Goal: Information Seeking & Learning: Learn about a topic

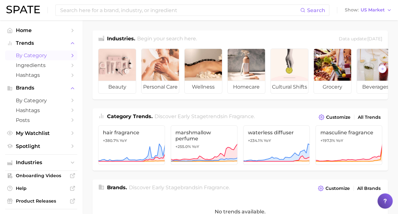
click at [50, 54] on span "by Category" at bounding box center [41, 55] width 51 height 6
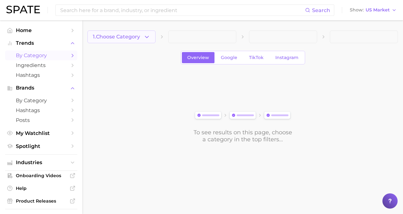
click at [143, 36] on button "1. Choose Category" at bounding box center [121, 36] width 68 height 13
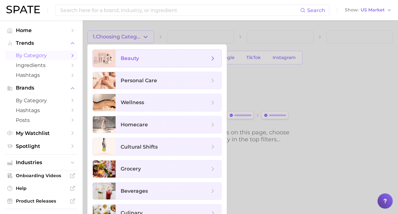
click at [174, 61] on span "beauty" at bounding box center [165, 58] width 89 height 7
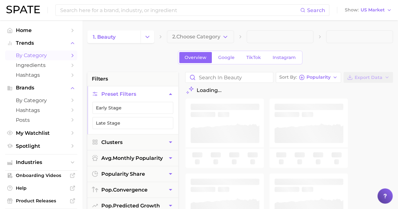
click at [226, 35] on icon "button" at bounding box center [225, 37] width 7 height 7
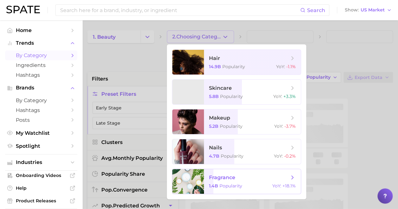
click at [222, 181] on span "fragrance 1.4b Popularity YoY : +18.1%" at bounding box center [252, 181] width 97 height 25
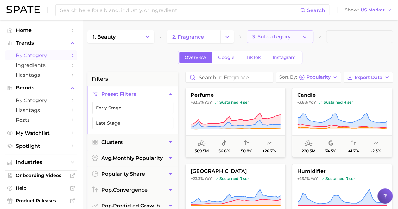
click at [309, 38] on button "3. Subcategory" at bounding box center [280, 36] width 67 height 13
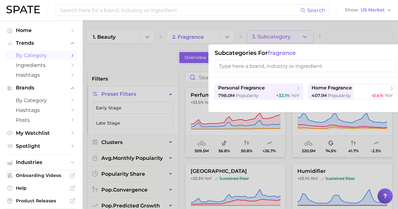
drag, startPoint x: 305, startPoint y: 41, endPoint x: 296, endPoint y: 46, distance: 10.2
click at [302, 42] on div at bounding box center [199, 104] width 398 height 209
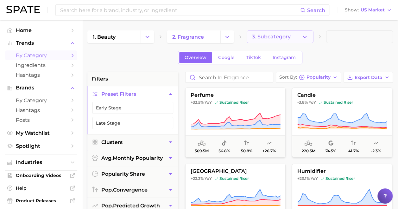
click at [302, 39] on icon "button" at bounding box center [305, 37] width 7 height 7
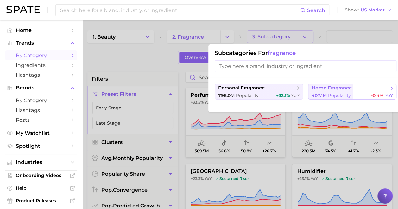
click at [340, 87] on span "home fragrance" at bounding box center [332, 88] width 40 height 6
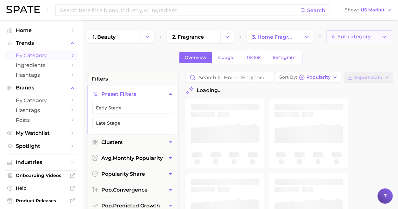
click at [365, 36] on span "4. Subcategory" at bounding box center [351, 37] width 39 height 6
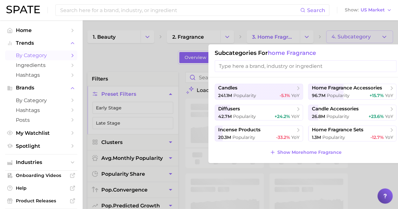
click at [365, 36] on div at bounding box center [199, 104] width 398 height 209
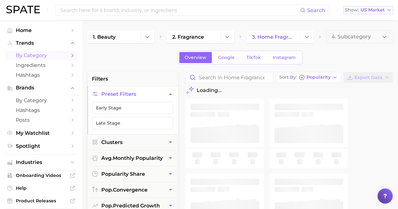
click at [382, 10] on span "US Market" at bounding box center [373, 9] width 24 height 3
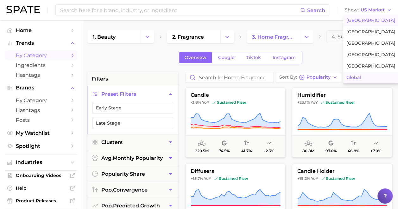
click at [367, 74] on button "Global" at bounding box center [371, 77] width 55 height 11
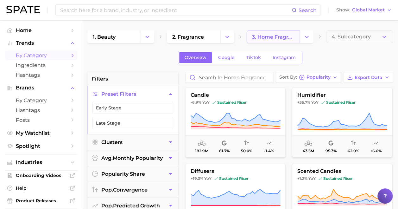
click at [276, 35] on span "3. home fragrance" at bounding box center [273, 37] width 42 height 6
click at [311, 39] on button "Change Category" at bounding box center [307, 36] width 14 height 13
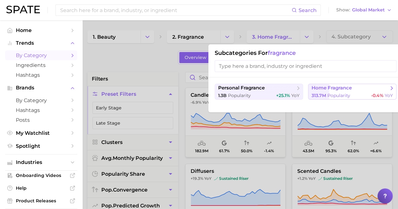
click at [327, 87] on span "home fragrance" at bounding box center [332, 88] width 40 height 6
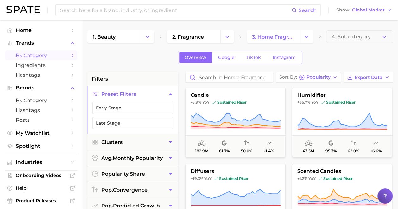
click at [236, 36] on div "1. beauty 2. fragrance 3. home fragrance 4. Subcategory" at bounding box center [240, 36] width 306 height 13
click at [230, 37] on icon "Change Category" at bounding box center [227, 37] width 7 height 7
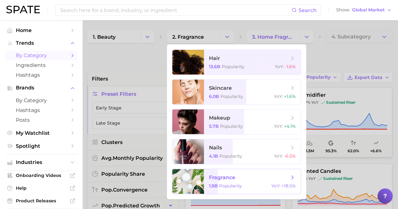
click at [230, 176] on span "fragrance" at bounding box center [222, 177] width 26 height 6
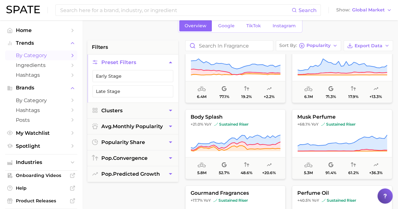
scroll to position [571, 0]
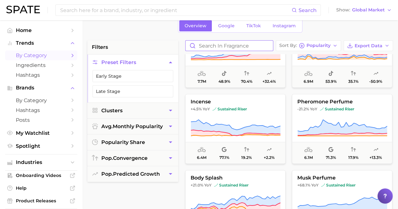
click at [227, 43] on input "Search in fragrance" at bounding box center [229, 46] width 87 height 10
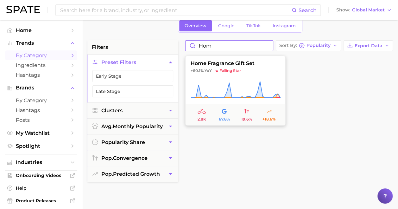
type input "hom"
click at [271, 71] on span "+60.1% YoY falling star" at bounding box center [236, 70] width 100 height 5
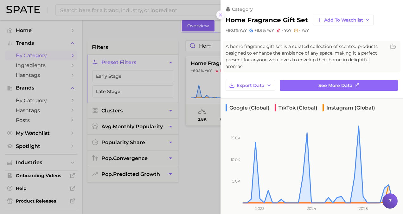
click at [219, 16] on line at bounding box center [220, 15] width 3 height 3
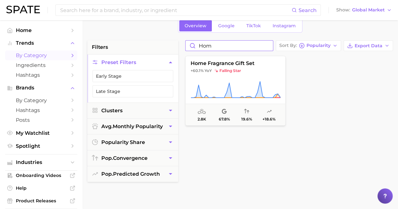
click at [268, 44] on input "hom" at bounding box center [229, 46] width 87 height 10
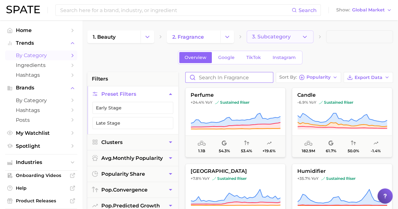
click at [304, 38] on icon "button" at bounding box center [305, 37] width 7 height 7
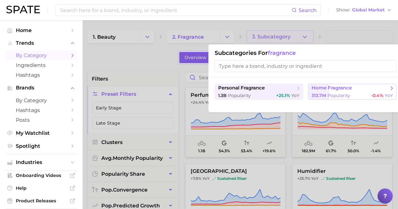
click at [356, 93] on div "313.7m Popularity -0.4% YoY" at bounding box center [352, 96] width 81 height 6
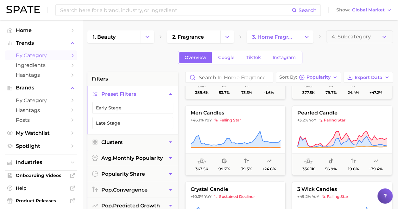
scroll to position [1743, 0]
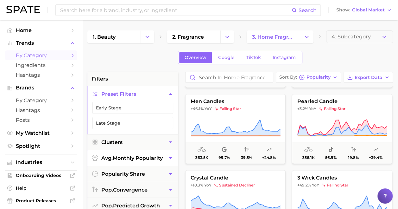
click at [138, 151] on button "avg. monthly popularity" at bounding box center [132, 158] width 91 height 16
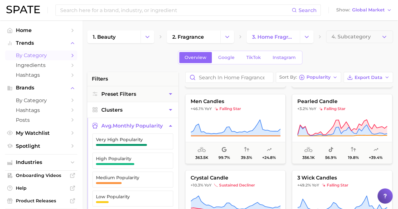
click at [152, 109] on button "Clusters" at bounding box center [132, 110] width 91 height 16
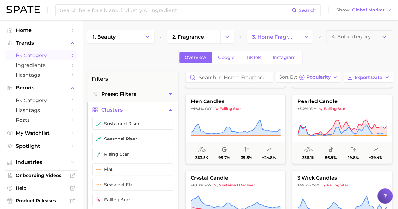
scroll to position [32, 0]
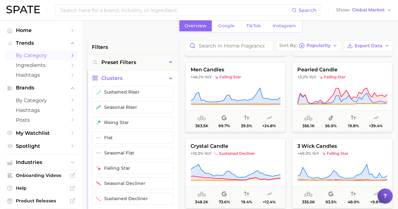
click at [171, 77] on icon "button" at bounding box center [170, 78] width 3 height 2
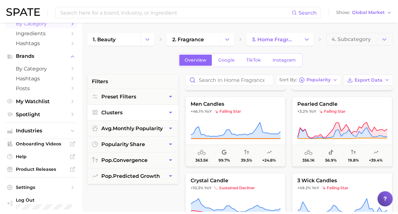
scroll to position [34, 0]
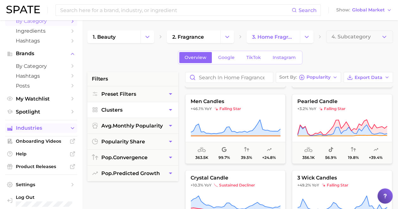
click at [56, 129] on span "Industries" at bounding box center [41, 128] width 51 height 6
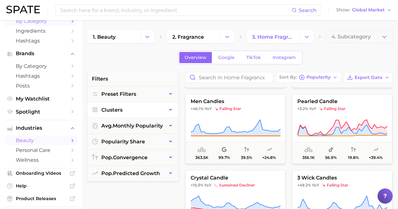
click at [58, 141] on span "beauty" at bounding box center [41, 140] width 51 height 6
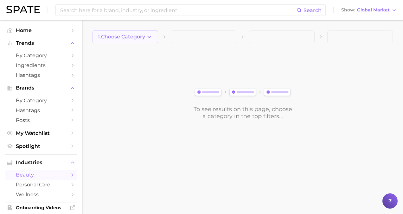
click at [152, 36] on icon "button" at bounding box center [149, 37] width 7 height 7
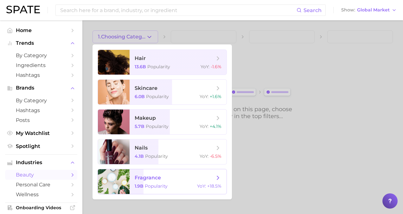
click at [151, 192] on span "fragrance 1.9b Popularity YoY : +18.5%" at bounding box center [178, 181] width 97 height 25
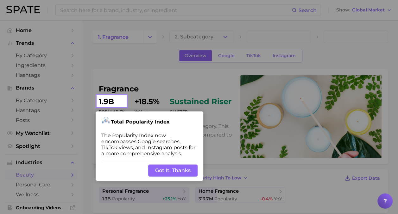
click at [182, 168] on button "Got It, Thanks" at bounding box center [172, 170] width 49 height 12
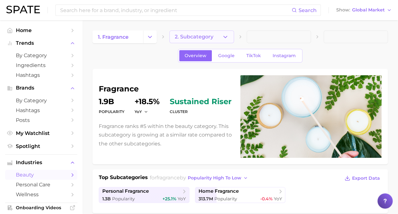
click at [219, 37] on button "2. Subcategory" at bounding box center [202, 36] width 64 height 13
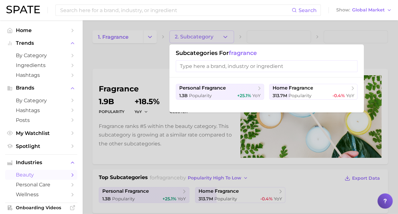
click at [301, 100] on div "personal fragrance 1.3b Popularity +25.1% YoY home fragrance 313.7m Popularity …" at bounding box center [267, 94] width 195 height 35
click at [305, 96] on span "Popularity" at bounding box center [300, 96] width 23 height 6
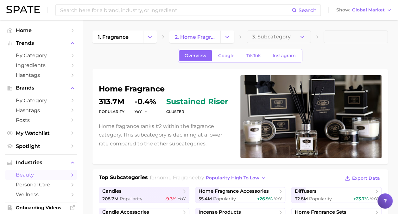
click at [117, 101] on dd "313.7m" at bounding box center [112, 102] width 26 height 8
click at [116, 113] on dt "Popularity" at bounding box center [112, 112] width 26 height 8
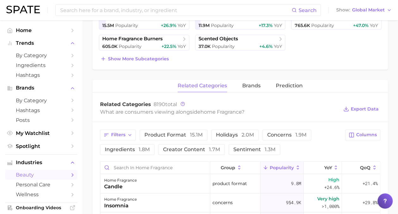
scroll to position [190, 0]
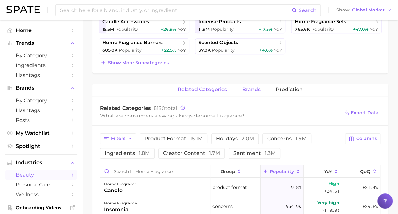
click at [254, 89] on span "brands" at bounding box center [251, 90] width 18 height 6
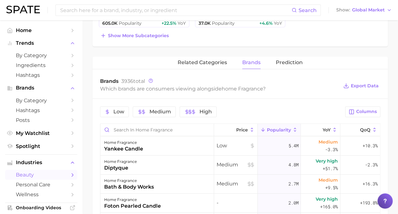
scroll to position [222, 0]
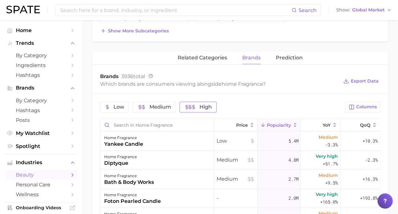
click at [201, 104] on span "High" at bounding box center [206, 106] width 12 height 5
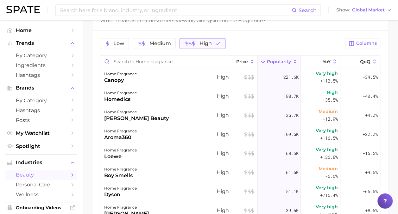
scroll to position [0, 0]
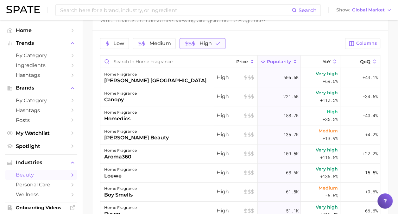
click at [212, 42] on button "High" at bounding box center [203, 43] width 46 height 11
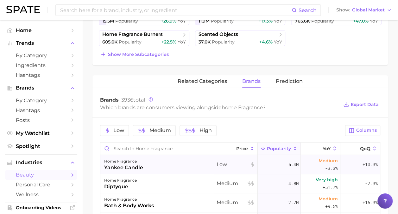
scroll to position [190, 0]
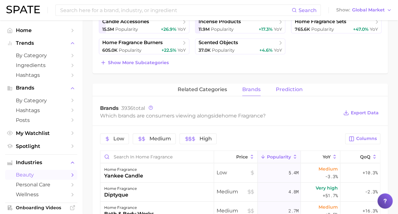
click at [297, 88] on span "Prediction" at bounding box center [289, 90] width 27 height 6
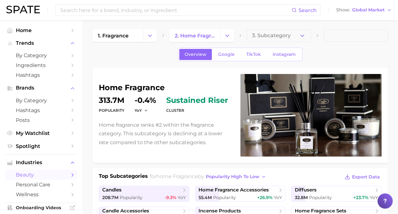
scroll to position [0, 0]
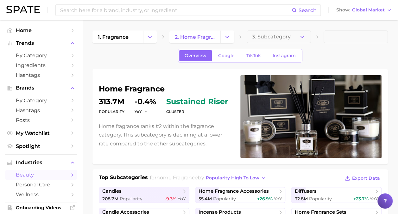
click at [119, 103] on dd "313.7m" at bounding box center [112, 102] width 26 height 8
click at [229, 57] on span "Google" at bounding box center [226, 55] width 16 height 5
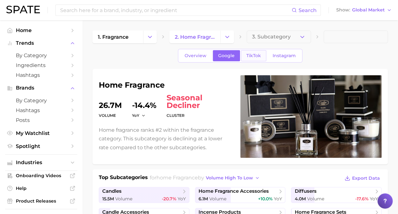
click at [253, 60] on link "TikTok" at bounding box center [253, 55] width 25 height 11
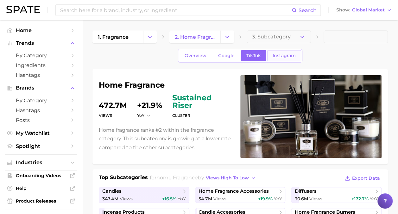
click at [282, 55] on span "Instagram" at bounding box center [284, 55] width 23 height 5
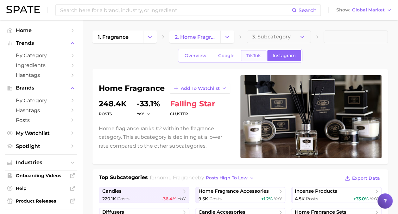
click at [251, 55] on span "TikTok" at bounding box center [254, 55] width 15 height 5
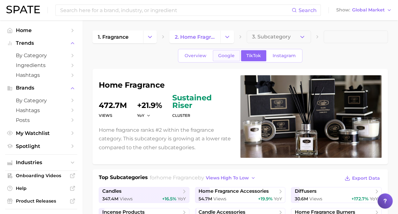
click at [218, 53] on link "Google" at bounding box center [226, 55] width 27 height 11
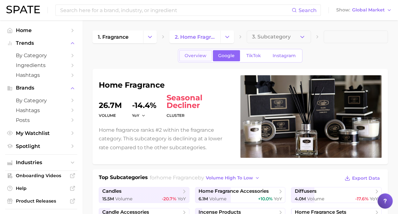
click at [202, 53] on span "Overview" at bounding box center [196, 55] width 22 height 5
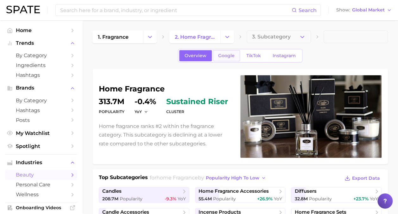
click at [229, 58] on span "Google" at bounding box center [226, 55] width 16 height 5
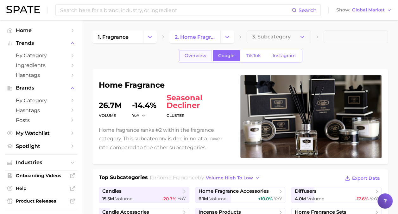
click at [202, 59] on link "Overview" at bounding box center [195, 55] width 33 height 11
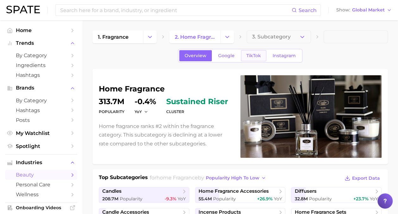
click at [248, 55] on span "TikTok" at bounding box center [254, 55] width 15 height 5
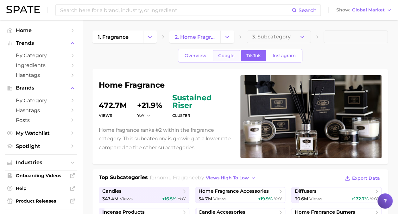
click at [215, 57] on link "Google" at bounding box center [226, 55] width 27 height 11
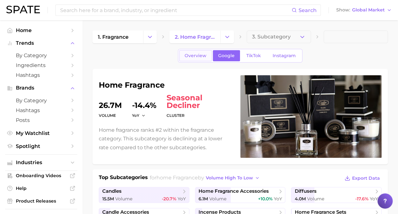
click at [209, 55] on link "Overview" at bounding box center [195, 55] width 33 height 11
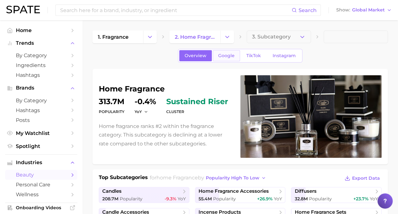
click at [229, 55] on span "Google" at bounding box center [226, 55] width 16 height 5
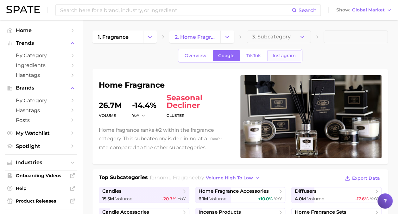
click at [292, 56] on span "Instagram" at bounding box center [284, 55] width 23 height 5
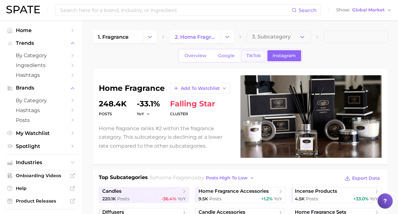
click at [254, 55] on span "TikTok" at bounding box center [254, 55] width 15 height 5
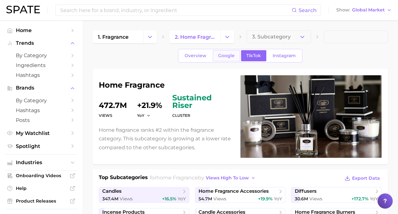
click at [226, 52] on link "Google" at bounding box center [226, 55] width 27 height 11
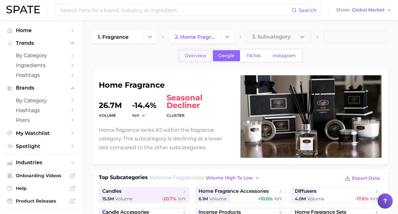
click at [196, 53] on span "Overview" at bounding box center [196, 55] width 22 height 5
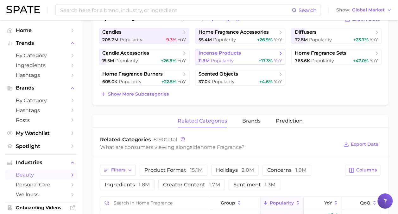
scroll to position [158, 0]
click at [47, 72] on link "Hashtags" at bounding box center [41, 75] width 72 height 10
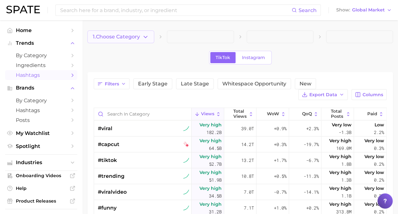
click at [150, 35] on button "1. Choose Category" at bounding box center [120, 36] width 67 height 13
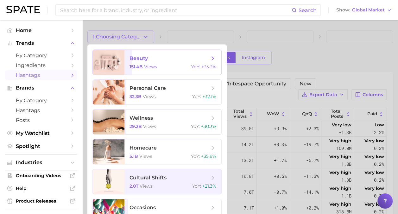
click at [167, 61] on span "beauty 151.4b views YoY : +35.3%" at bounding box center [173, 62] width 97 height 25
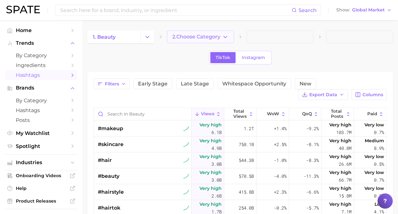
click at [230, 32] on button "2. Choose Category" at bounding box center [200, 36] width 67 height 13
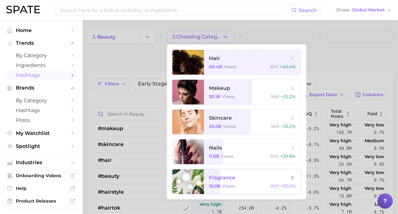
click at [235, 173] on span "fragrance 10.0b views YoY : +70.5%" at bounding box center [252, 181] width 97 height 25
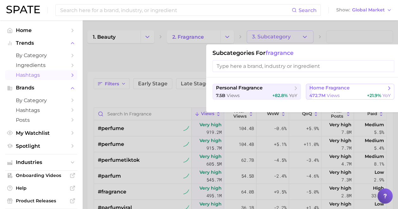
click at [364, 93] on div "472.7m views +21.9% YoY" at bounding box center [350, 96] width 81 height 6
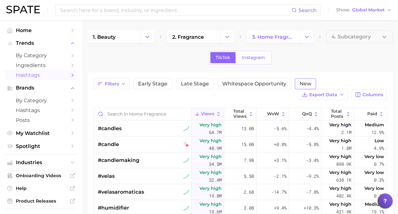
click at [301, 82] on span "New" at bounding box center [306, 83] width 12 height 5
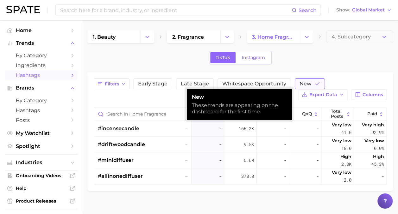
click at [301, 82] on span "New" at bounding box center [306, 83] width 12 height 5
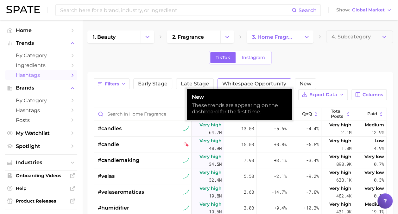
click at [265, 81] on span "Whitespace Opportunity" at bounding box center [254, 83] width 64 height 5
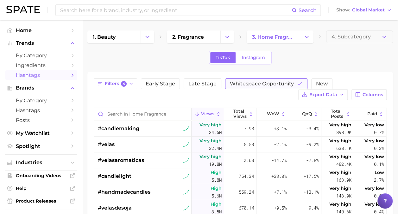
click at [273, 81] on span "Whitespace Opportunity" at bounding box center [262, 83] width 64 height 5
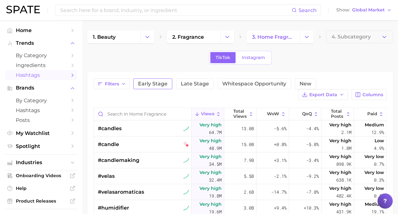
click at [153, 85] on span "Early Stage" at bounding box center [152, 83] width 29 height 5
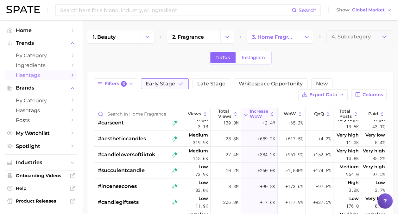
click at [169, 86] on span "Early Stage" at bounding box center [160, 83] width 29 height 5
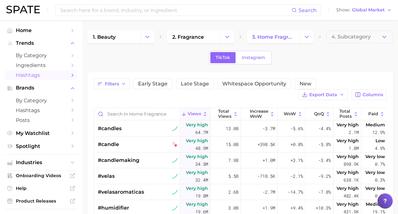
click at [198, 109] on button "Views" at bounding box center [195, 114] width 30 height 12
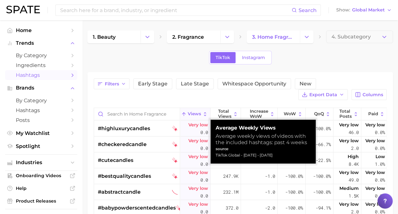
click at [198, 110] on button "Views" at bounding box center [195, 114] width 30 height 12
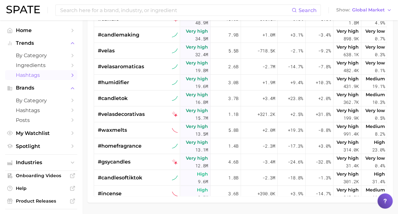
scroll to position [127, 0]
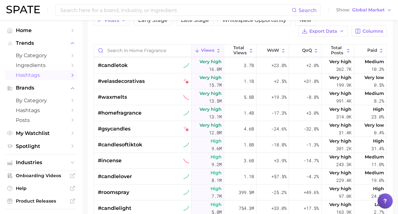
scroll to position [95, 0]
click at [367, 29] on span "Columns" at bounding box center [373, 31] width 21 height 5
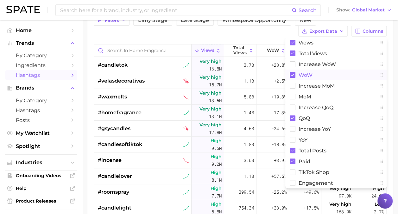
click at [292, 75] on icon at bounding box center [292, 75] width 3 height 3
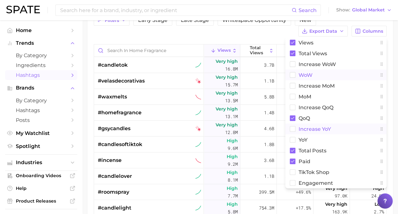
click at [293, 127] on rect at bounding box center [292, 128] width 5 height 5
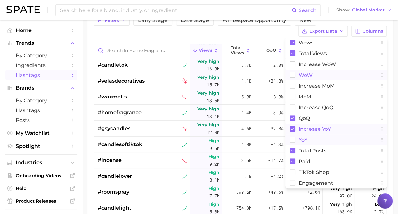
click at [301, 138] on span "YoY" at bounding box center [303, 139] width 9 height 5
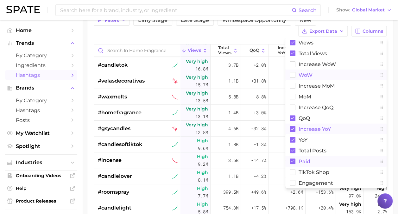
click at [294, 161] on rect at bounding box center [293, 161] width 6 height 6
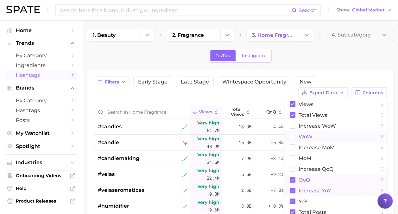
scroll to position [0, 0]
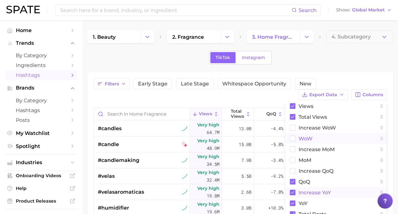
click at [368, 76] on div "Filters Early Stage Late Stage Whitespace Opportunity New Export Data Columns V…" at bounding box center [240, 199] width 306 height 255
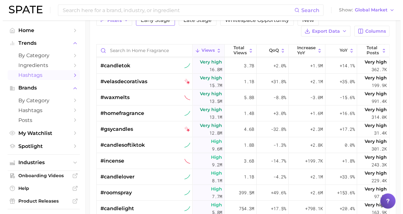
scroll to position [95, 0]
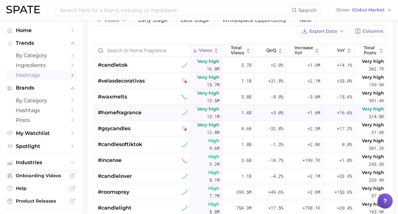
click at [170, 114] on div "#homefragrance" at bounding box center [143, 113] width 90 height 16
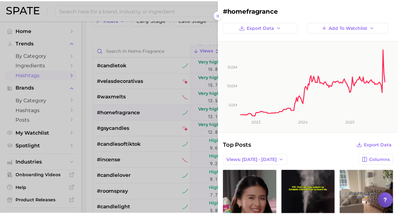
scroll to position [0, 0]
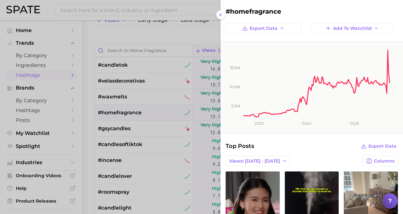
click at [179, 34] on div at bounding box center [201, 107] width 403 height 214
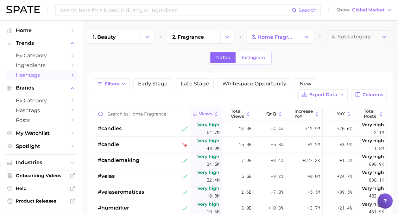
click at [207, 113] on span "Views" at bounding box center [205, 113] width 13 height 5
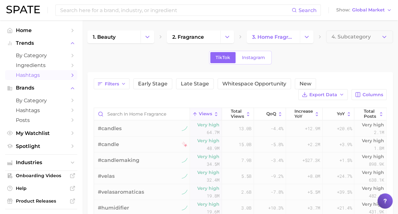
click at [207, 113] on span "Views" at bounding box center [205, 113] width 13 height 5
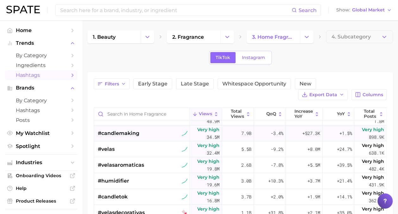
scroll to position [95, 0]
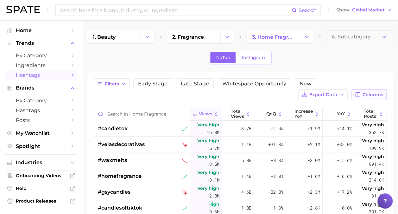
click at [374, 89] on button "Columns" at bounding box center [369, 94] width 35 height 11
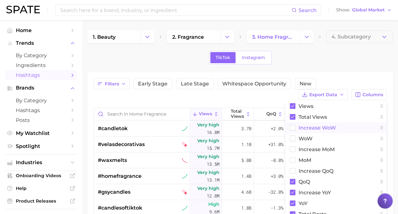
click at [326, 126] on span "Increase WoW" at bounding box center [317, 127] width 37 height 5
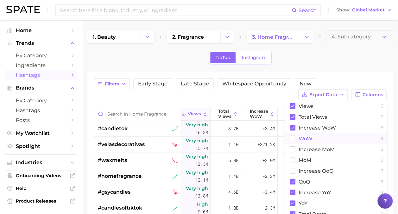
click at [308, 136] on span "WoW" at bounding box center [306, 138] width 14 height 5
click at [302, 180] on span "QoQ" at bounding box center [304, 181] width 11 height 5
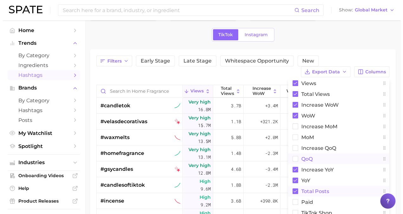
scroll to position [32, 0]
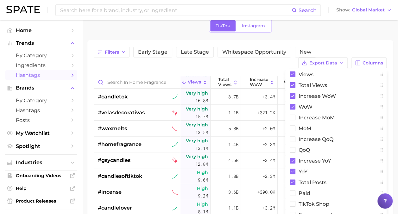
click at [362, 40] on div "Filters Early Stage Late Stage Whitespace Opportunity New Export Data Columns V…" at bounding box center [240, 167] width 306 height 255
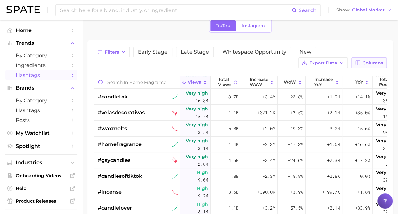
click at [371, 63] on span "Columns" at bounding box center [373, 62] width 21 height 5
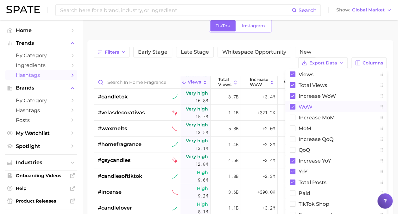
click at [305, 106] on span "WoW" at bounding box center [306, 106] width 14 height 5
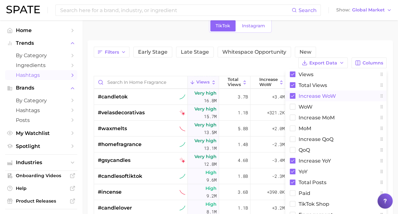
click at [309, 94] on span "Increase WoW" at bounding box center [317, 95] width 37 height 5
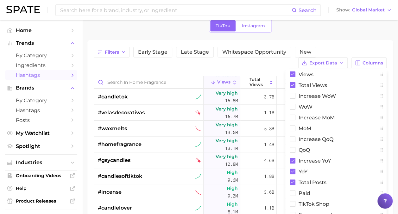
click at [372, 49] on div "Filters Early Stage Late Stage Whitespace Opportunity New Export Data Columns V…" at bounding box center [240, 58] width 293 height 22
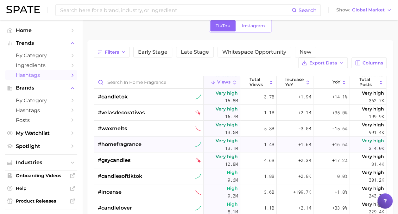
click at [172, 141] on div "#homefragrance" at bounding box center [149, 144] width 103 height 16
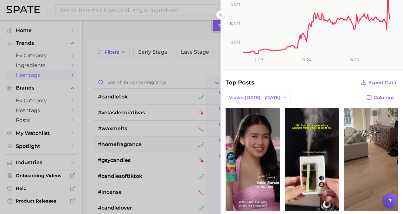
scroll to position [95, 0]
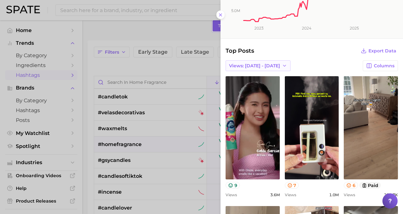
click at [268, 68] on button "Views: [DATE] - [DATE]" at bounding box center [258, 65] width 65 height 11
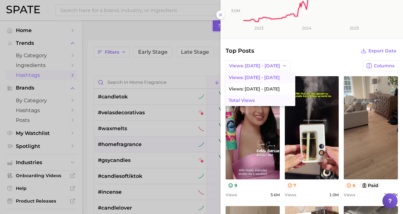
click at [256, 97] on button "Total Views" at bounding box center [261, 99] width 70 height 11
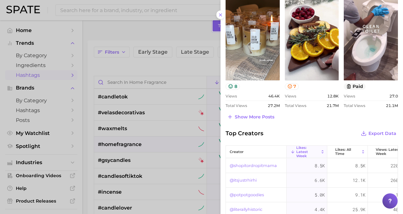
scroll to position [349, 0]
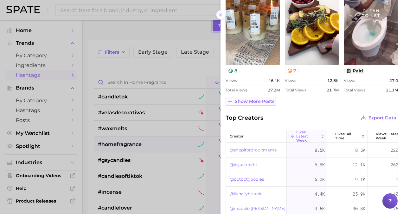
click at [252, 100] on span "Show more posts" at bounding box center [255, 101] width 40 height 5
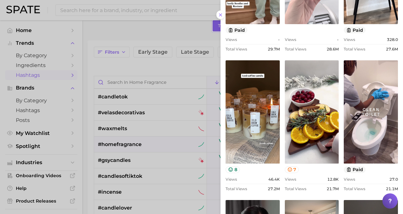
scroll to position [259, 0]
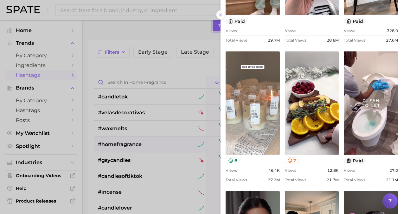
click at [259, 112] on link "view post on TikTok" at bounding box center [253, 102] width 54 height 103
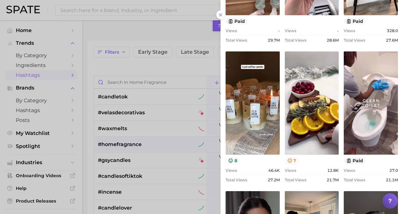
drag, startPoint x: 260, startPoint y: 96, endPoint x: 251, endPoint y: 167, distance: 71.5
click at [251, 168] on div "Views 46.4k" at bounding box center [253, 170] width 54 height 5
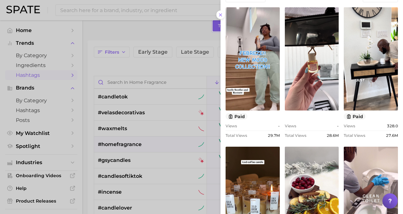
scroll to position [5, 0]
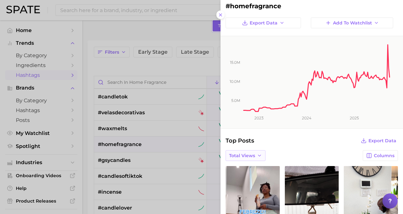
click at [262, 153] on icon "button" at bounding box center [259, 155] width 5 height 5
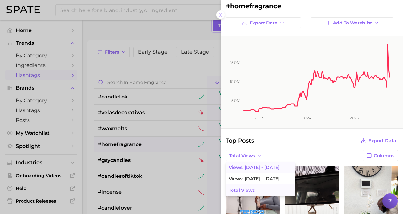
click at [271, 167] on button "Views: [DATE] - [DATE]" at bounding box center [261, 166] width 70 height 11
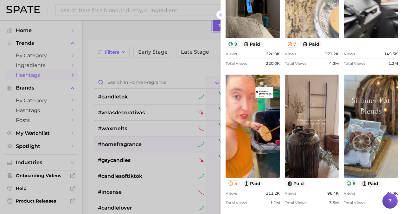
scroll to position [386, 0]
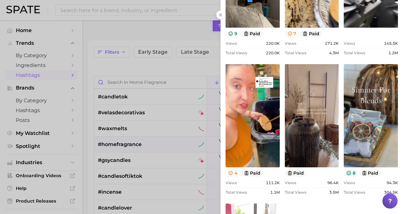
click at [346, 171] on icon at bounding box center [348, 172] width 5 height 5
click at [351, 170] on button "8" at bounding box center [351, 173] width 14 height 7
click at [314, 202] on div "view post on TikTok 9 Views 3.6m Total Views 20.4m view post on TikTok 7 Views …" at bounding box center [312, 55] width 172 height 541
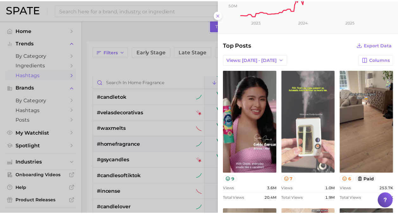
scroll to position [0, 0]
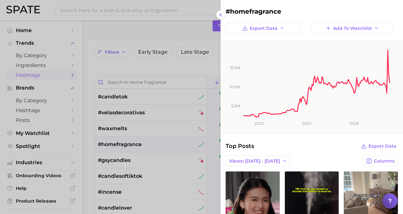
click at [165, 70] on div at bounding box center [201, 107] width 403 height 214
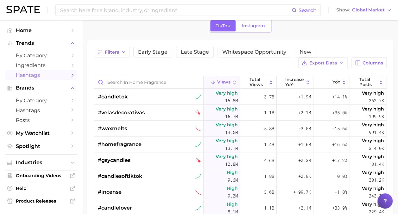
click at [247, 35] on div "1. beauty 2. fragrance 3. home fragrance 4. Subcategory TikTok Instagram Filter…" at bounding box center [240, 147] width 306 height 297
click at [253, 28] on span "Instagram" at bounding box center [253, 25] width 23 height 5
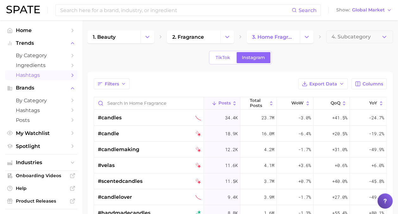
click at [226, 103] on span "Posts" at bounding box center [224, 102] width 12 height 5
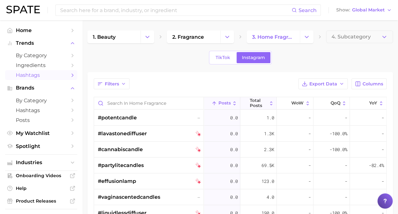
click at [255, 99] on span "Total Posts" at bounding box center [258, 103] width 17 height 10
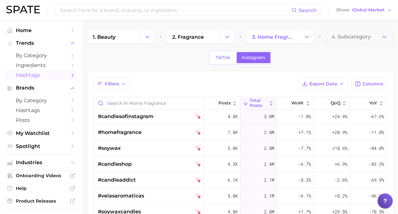
scroll to position [158, 0]
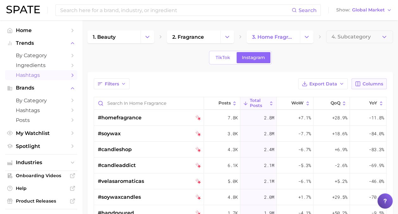
click at [365, 81] on span "Columns" at bounding box center [373, 83] width 21 height 5
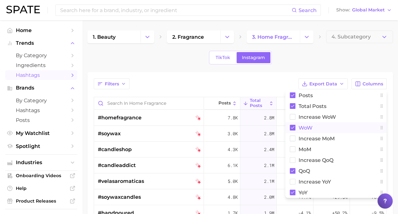
click at [294, 126] on rect at bounding box center [293, 128] width 6 height 6
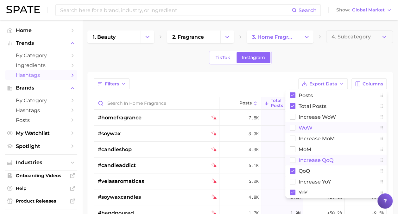
click at [290, 157] on rect at bounding box center [292, 159] width 5 height 5
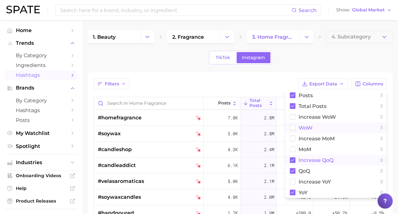
click at [290, 158] on rect at bounding box center [293, 160] width 6 height 6
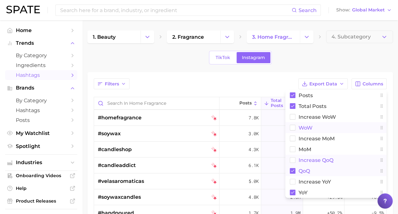
click at [292, 168] on rect at bounding box center [293, 171] width 6 height 6
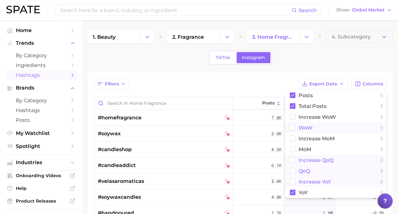
click at [293, 180] on rect at bounding box center [292, 181] width 5 height 5
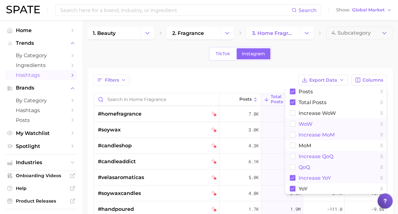
scroll to position [0, 0]
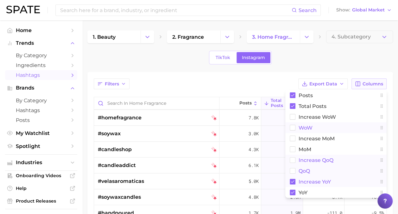
click at [368, 82] on span "Columns" at bounding box center [373, 83] width 21 height 5
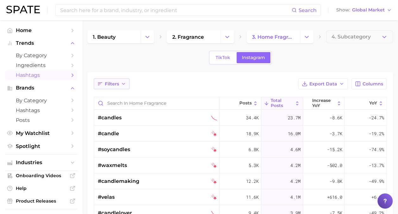
click at [120, 81] on button "Filters" at bounding box center [112, 83] width 36 height 11
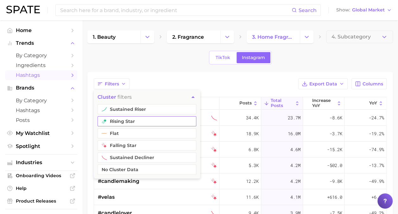
click at [128, 120] on button "rising star" at bounding box center [147, 121] width 99 height 10
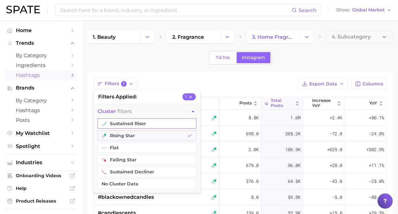
click at [129, 121] on button "sustained riser" at bounding box center [147, 123] width 99 height 10
click at [146, 83] on div "Filters 2 filters applied 2 cluster filters sustained riser rising star flat fa…" at bounding box center [240, 83] width 293 height 11
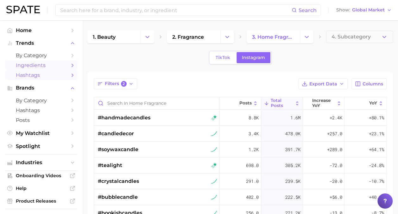
click at [49, 66] on span "Ingredients" at bounding box center [41, 65] width 51 height 6
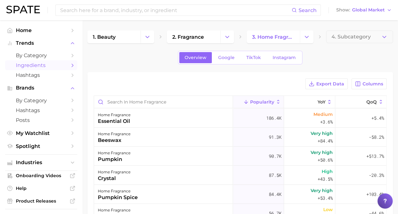
click at [56, 50] on li "Trends by Category Ingredients Hashtags" at bounding box center [41, 59] width 72 height 42
click at [53, 53] on span "by Category" at bounding box center [41, 55] width 51 height 6
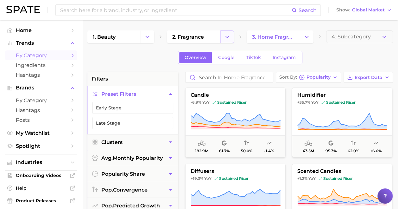
click at [229, 36] on icon "Change Category" at bounding box center [227, 37] width 7 height 7
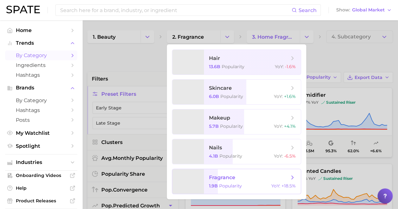
click at [246, 177] on span "fragrance" at bounding box center [249, 177] width 80 height 7
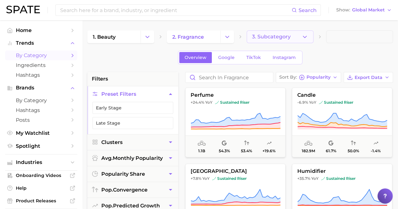
click at [290, 40] on button "3. Subcategory" at bounding box center [280, 36] width 67 height 13
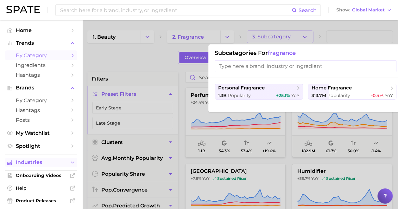
click at [46, 162] on span "Industries" at bounding box center [41, 162] width 51 height 6
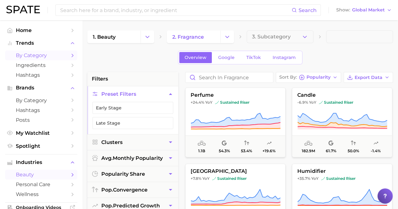
click at [43, 175] on span "beauty" at bounding box center [41, 174] width 51 height 6
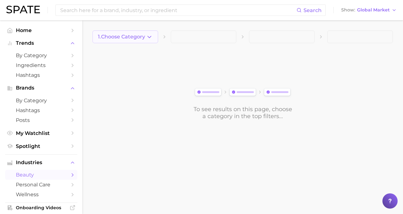
click at [149, 38] on icon "button" at bounding box center [149, 37] width 7 height 7
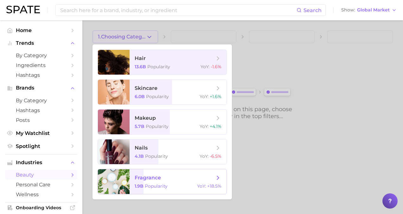
click at [160, 183] on span "fragrance 1.9b Popularity YoY : +18.5%" at bounding box center [178, 181] width 97 height 25
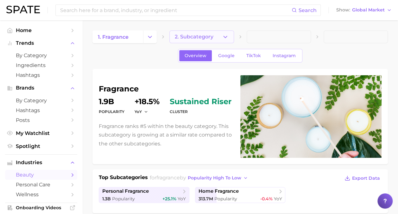
click at [213, 37] on button "2. Subcategory" at bounding box center [202, 36] width 64 height 13
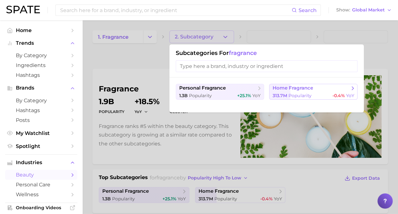
click at [304, 91] on span "home fragrance" at bounding box center [311, 88] width 77 height 6
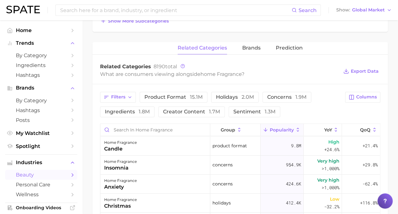
scroll to position [222, 0]
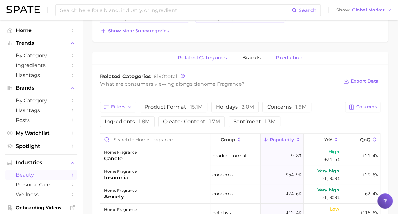
click at [288, 59] on span "Prediction" at bounding box center [289, 58] width 27 height 6
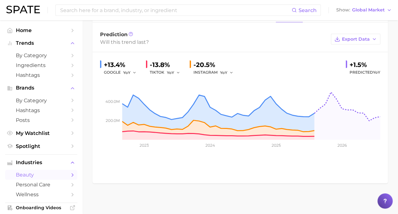
scroll to position [137, 0]
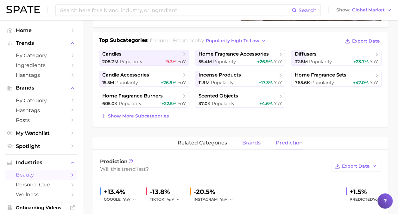
click at [253, 145] on span "brands" at bounding box center [251, 143] width 18 height 6
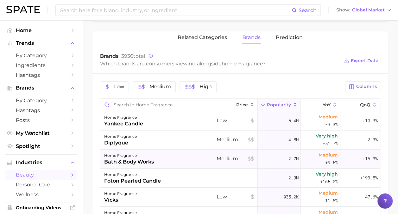
scroll to position [232, 0]
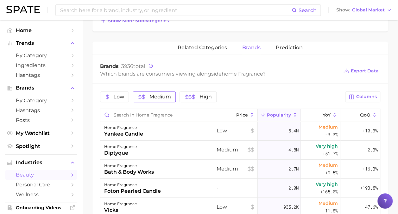
click at [168, 98] on span "Medium" at bounding box center [161, 96] width 22 height 5
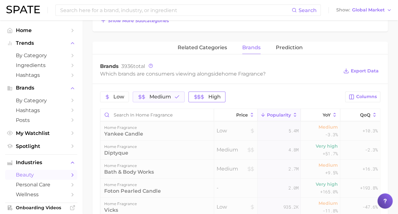
click at [214, 96] on span "High" at bounding box center [215, 96] width 12 height 5
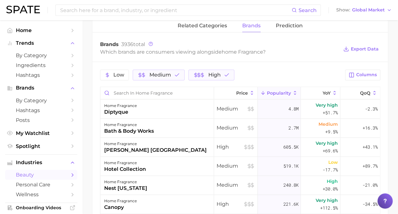
scroll to position [264, 0]
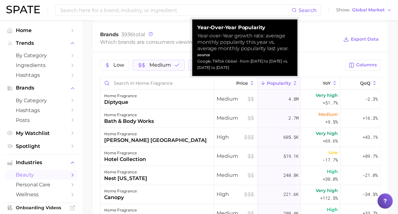
click at [273, 83] on span "Popularity" at bounding box center [279, 83] width 24 height 5
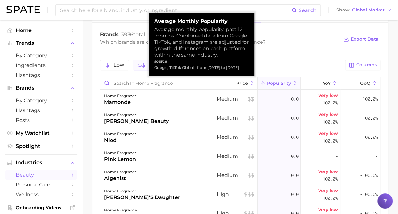
click at [273, 83] on span "Popularity" at bounding box center [279, 83] width 24 height 5
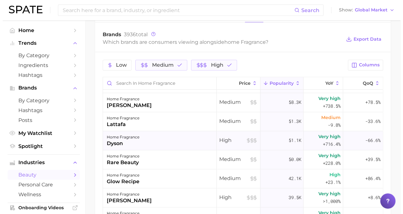
scroll to position [444, 0]
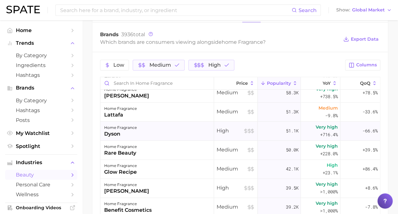
click at [148, 130] on div "home fragrance dyson" at bounding box center [157, 130] width 114 height 19
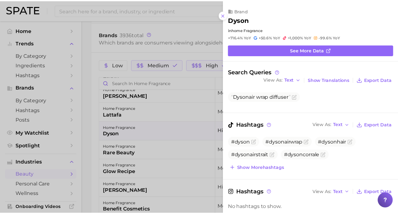
scroll to position [0, 0]
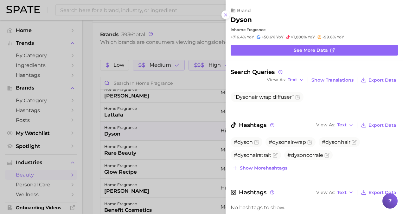
click at [148, 130] on div at bounding box center [201, 107] width 403 height 214
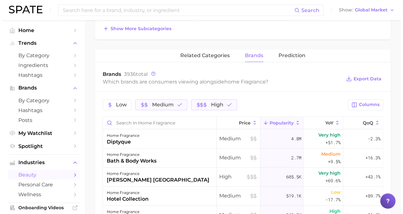
scroll to position [232, 0]
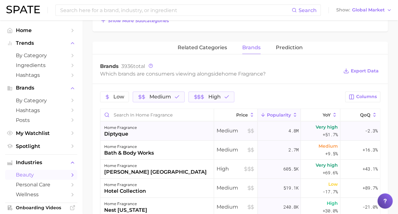
click at [167, 126] on div "home fragrance diptyque" at bounding box center [157, 130] width 114 height 19
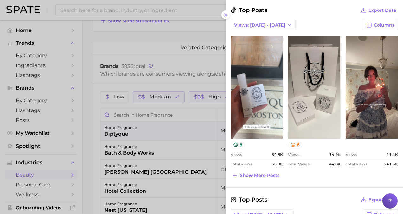
scroll to position [285, 0]
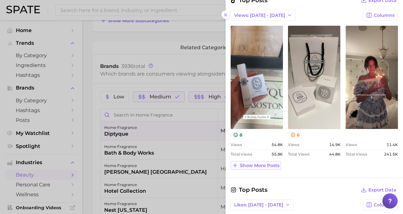
click at [256, 164] on span "Show more posts" at bounding box center [260, 165] width 40 height 5
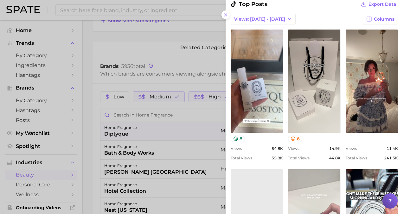
scroll to position [254, 0]
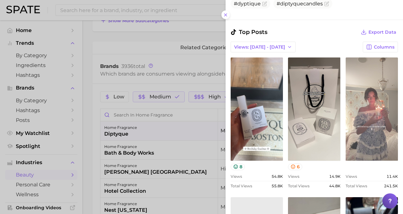
click at [376, 108] on link "view post on TikTok" at bounding box center [372, 108] width 52 height 103
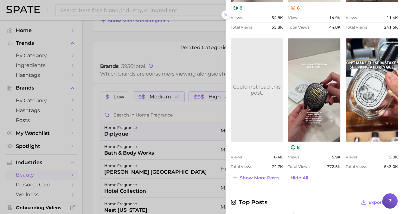
scroll to position [444, 0]
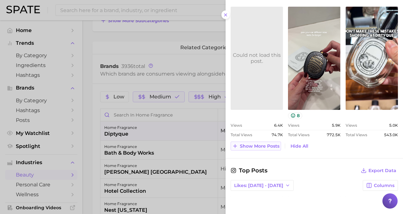
click at [256, 145] on span "Show more posts" at bounding box center [260, 145] width 40 height 5
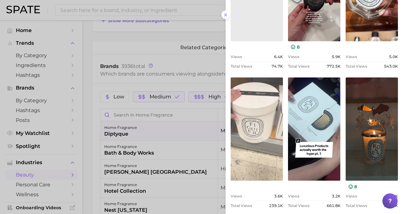
scroll to position [571, 0]
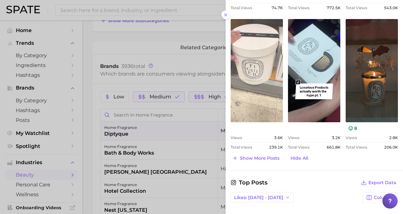
click at [256, 79] on link "view post on TikTok" at bounding box center [257, 70] width 52 height 103
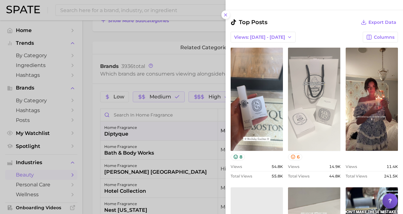
scroll to position [277, 0]
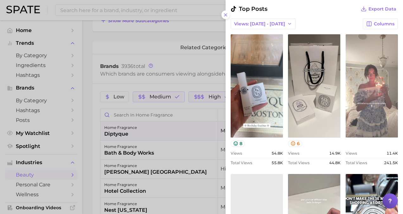
click at [361, 91] on link "view post on TikTok" at bounding box center [372, 85] width 52 height 103
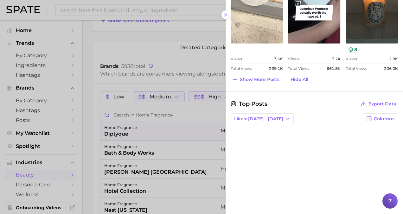
scroll to position [689, 0]
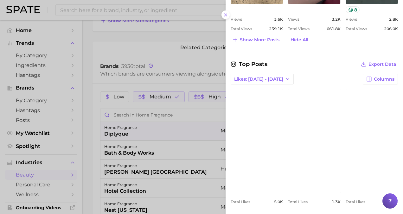
click at [261, 131] on link "view post on Instagram" at bounding box center [257, 140] width 52 height 103
click at [285, 77] on icon "button" at bounding box center [287, 78] width 5 height 5
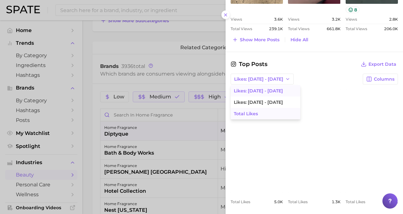
click at [260, 108] on button "Total Likes" at bounding box center [266, 113] width 70 height 11
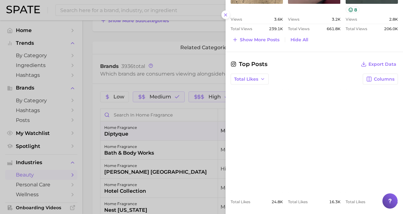
click at [322, 121] on link "view post on Instagram" at bounding box center [314, 140] width 52 height 103
click at [248, 123] on link "view post on Instagram" at bounding box center [257, 140] width 52 height 103
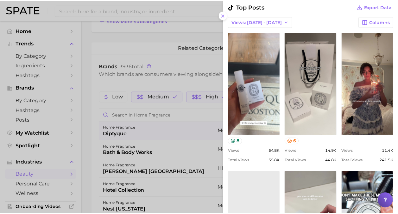
scroll to position [277, 0]
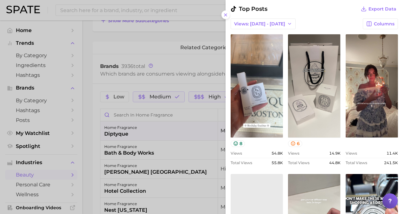
click at [192, 111] on div at bounding box center [201, 107] width 403 height 214
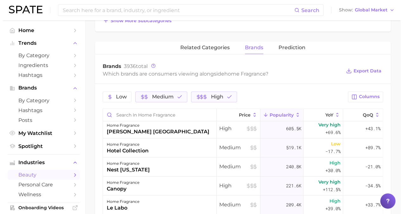
scroll to position [32, 0]
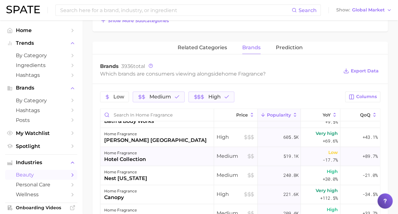
click at [185, 155] on div "home fragrance hotel collection" at bounding box center [157, 156] width 114 height 19
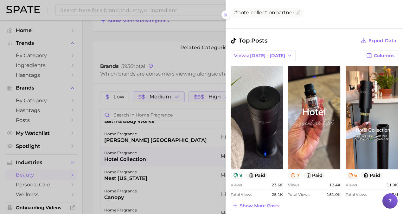
scroll to position [254, 0]
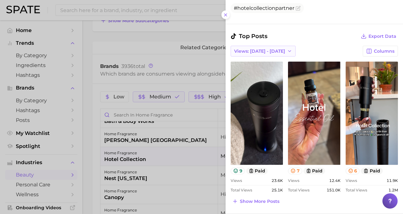
click at [277, 54] on button "Views: [DATE] - [DATE]" at bounding box center [263, 51] width 65 height 11
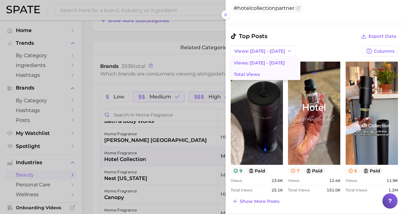
click at [262, 73] on button "Total Views" at bounding box center [266, 73] width 70 height 11
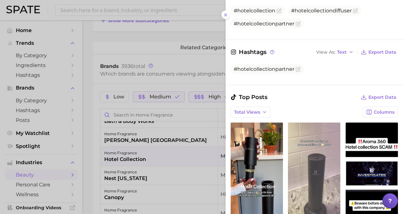
scroll to position [190, 0]
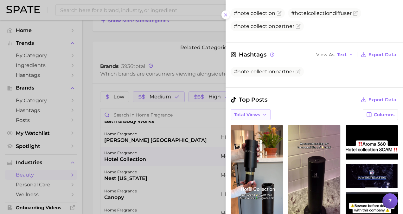
click at [253, 115] on button "Total Views" at bounding box center [251, 114] width 40 height 11
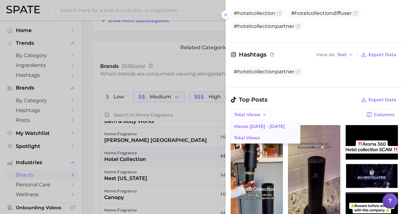
click at [250, 126] on span "Views: [DATE] - [DATE]" at bounding box center [259, 126] width 51 height 5
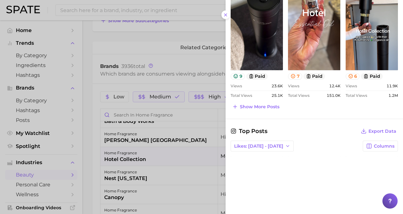
scroll to position [349, 0]
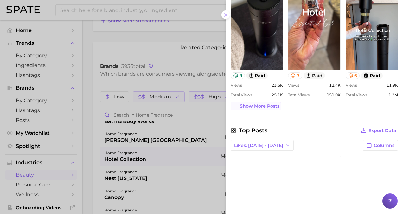
click at [263, 106] on span "Show more posts" at bounding box center [260, 105] width 40 height 5
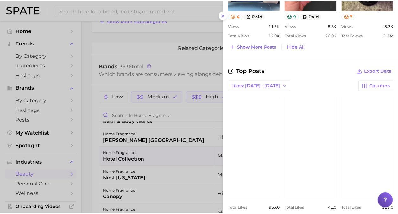
scroll to position [554, 0]
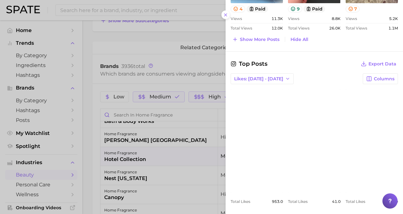
click at [96, 37] on div at bounding box center [201, 107] width 403 height 214
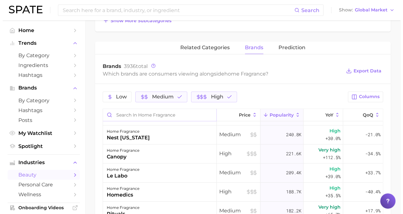
scroll to position [63, 0]
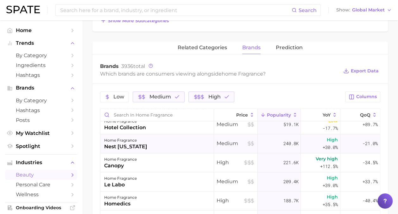
click at [149, 143] on div "home fragrance nest [US_STATE]" at bounding box center [157, 143] width 114 height 19
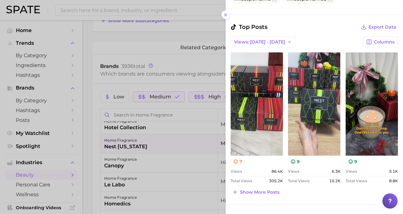
scroll to position [254, 0]
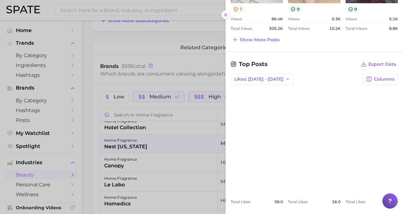
click at [227, 14] on line at bounding box center [225, 15] width 3 height 3
